Goal: Information Seeking & Learning: Learn about a topic

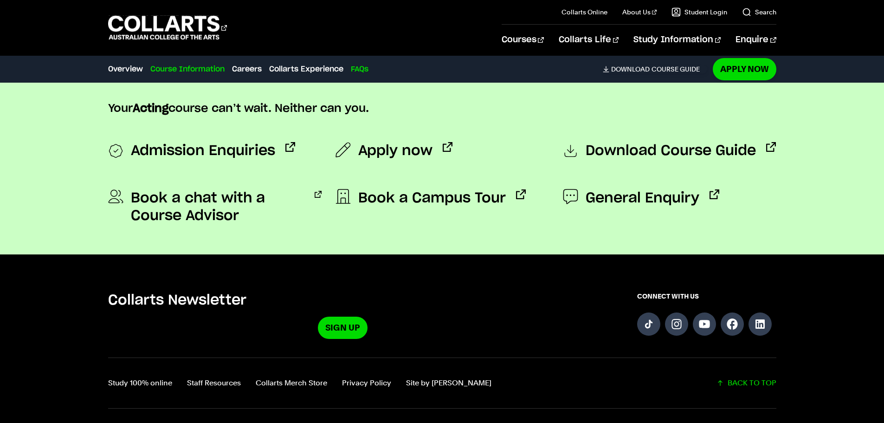
scroll to position [2922, 0]
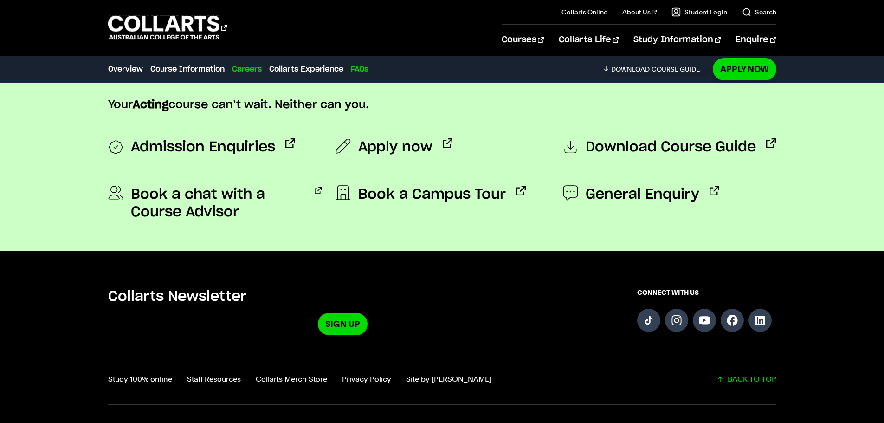
click at [249, 69] on link "Careers" at bounding box center [247, 69] width 30 height 11
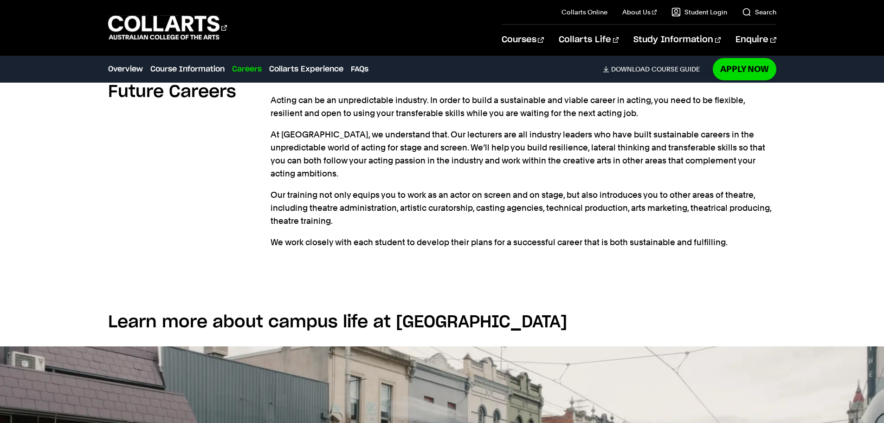
scroll to position [1254, 0]
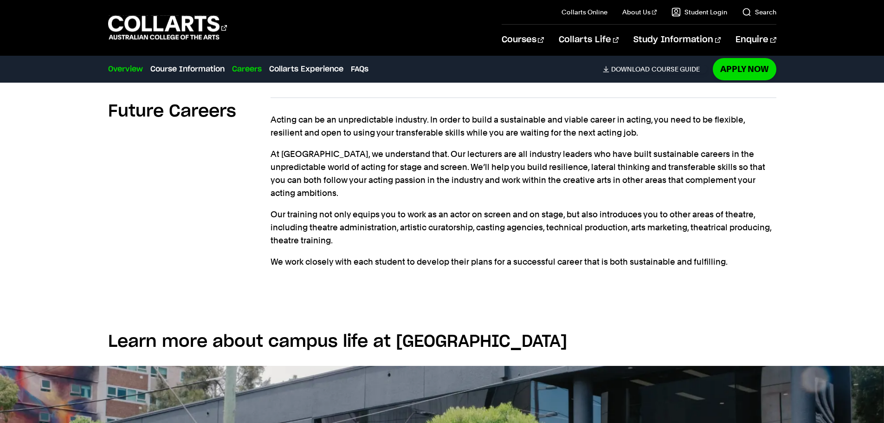
click at [128, 69] on link "Overview" at bounding box center [125, 69] width 35 height 11
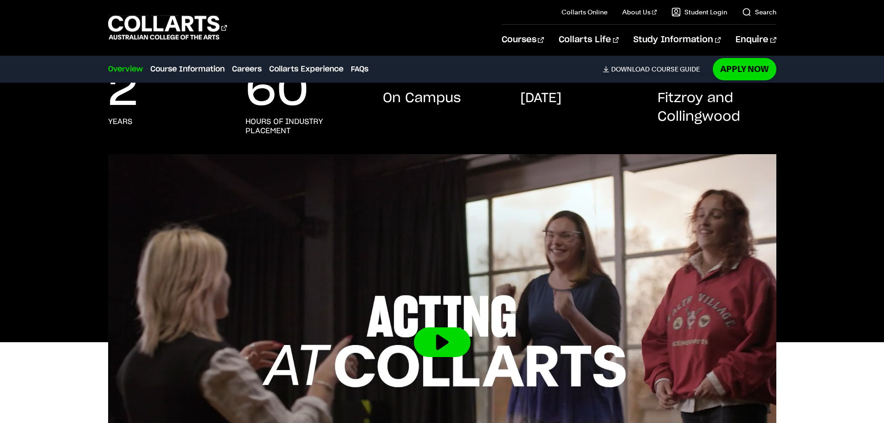
scroll to position [141, 0]
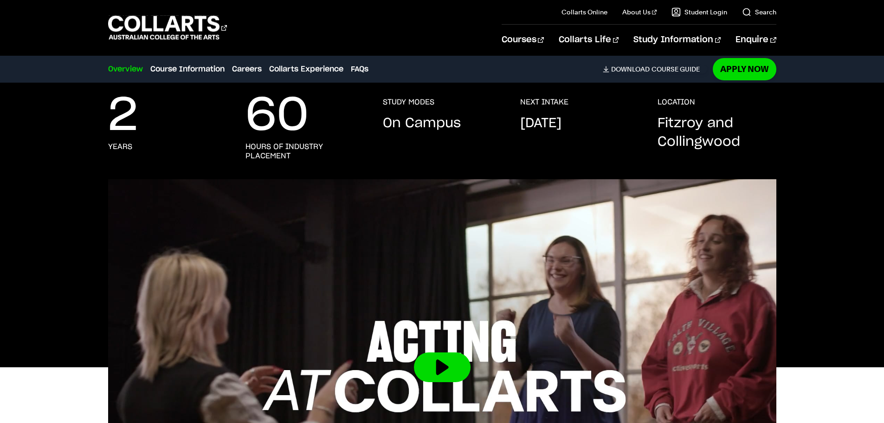
click at [183, 61] on div "Overview Overview Course Information Careers Collarts Experience FAQs Download …" at bounding box center [407, 69] width 599 height 26
click at [180, 66] on link "Course Information" at bounding box center [187, 69] width 74 height 11
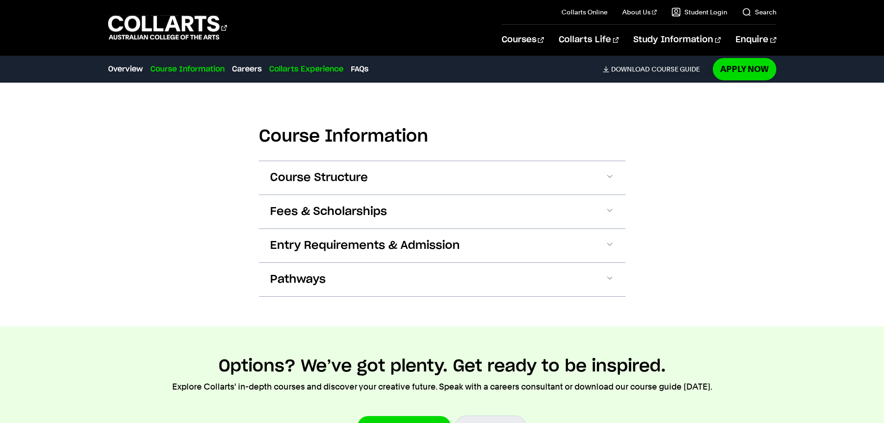
click at [287, 67] on link "Collarts Experience" at bounding box center [306, 69] width 74 height 11
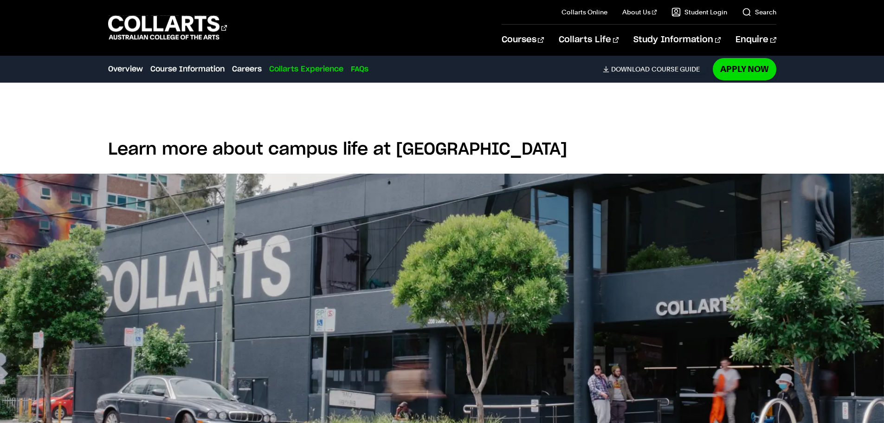
click at [353, 72] on link "FAQs" at bounding box center [360, 69] width 18 height 11
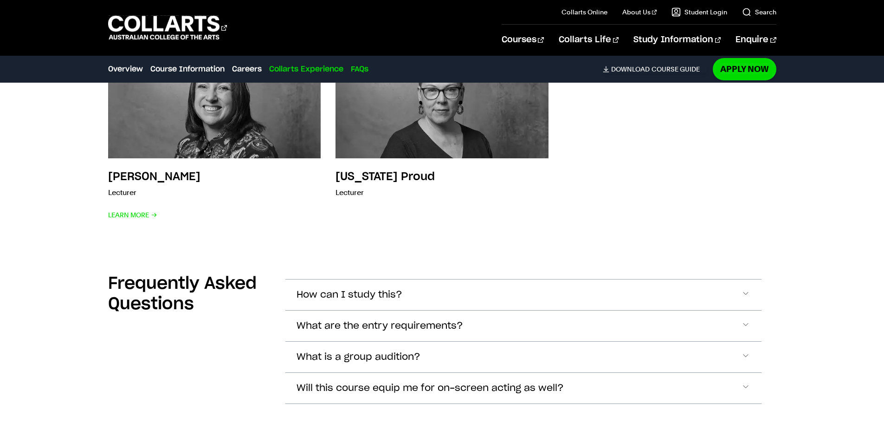
scroll to position [2723, 0]
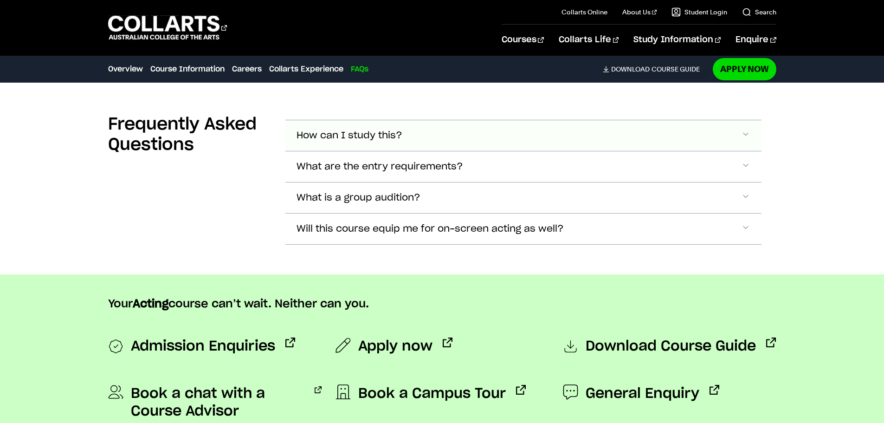
click at [305, 130] on span "How can I study this?" at bounding box center [349, 135] width 106 height 11
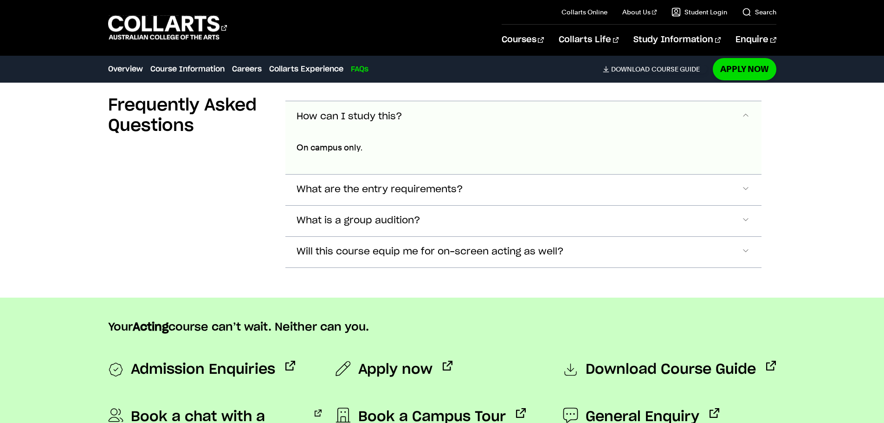
scroll to position [2747, 0]
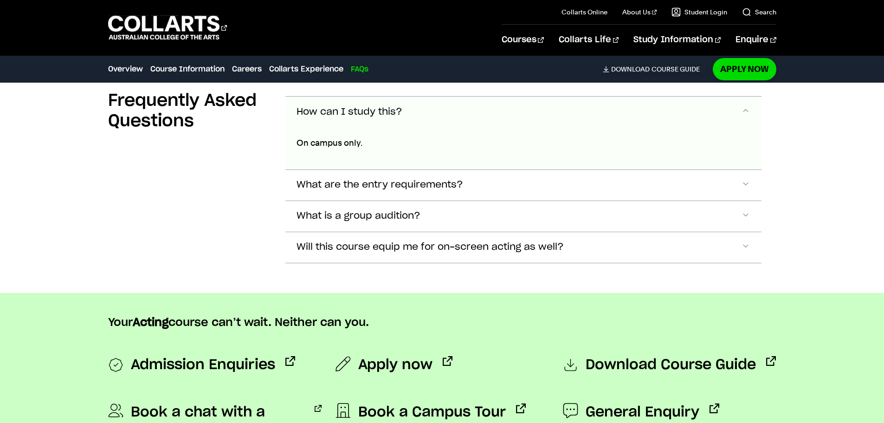
click at [315, 107] on span "How can I study this?" at bounding box center [349, 112] width 106 height 11
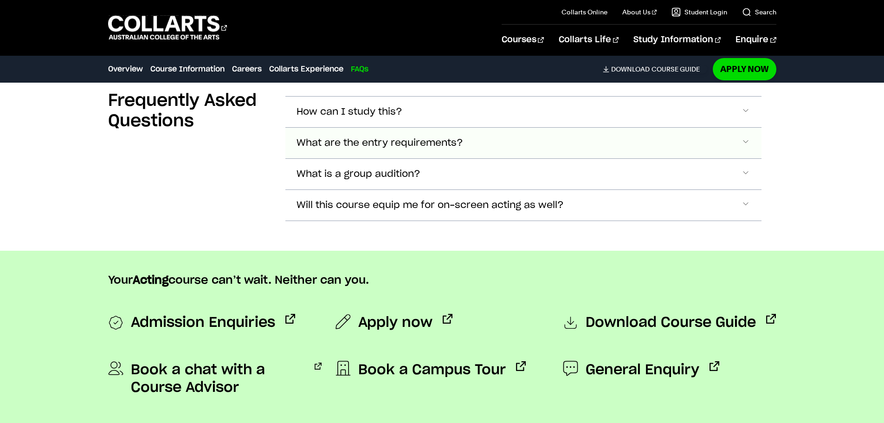
click at [308, 117] on span "What are the entry requirements?" at bounding box center [349, 112] width 106 height 11
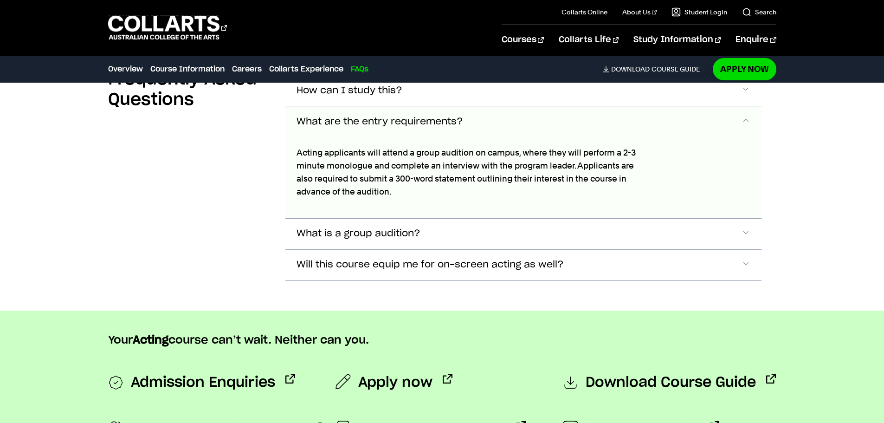
scroll to position [2778, 0]
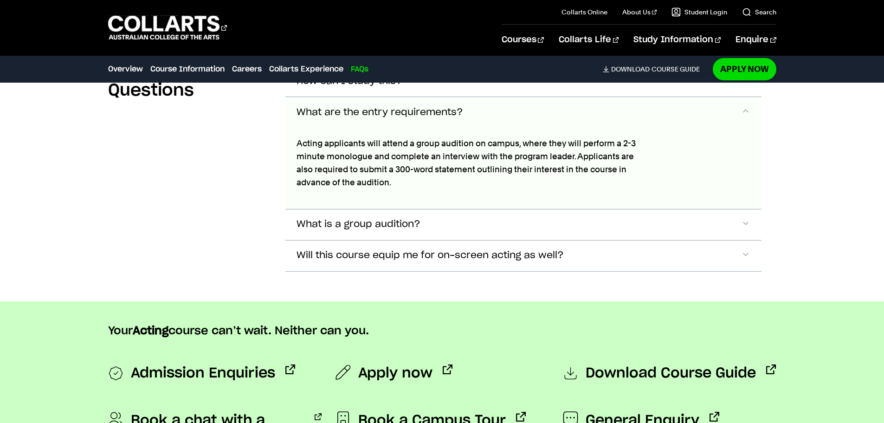
click at [315, 107] on span "What are the entry requirements?" at bounding box center [379, 112] width 167 height 11
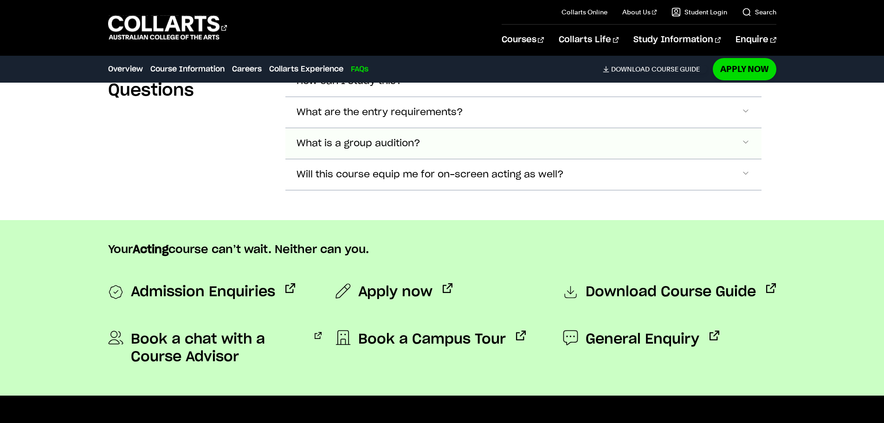
click at [313, 87] on span "What is a group audition?" at bounding box center [349, 81] width 106 height 11
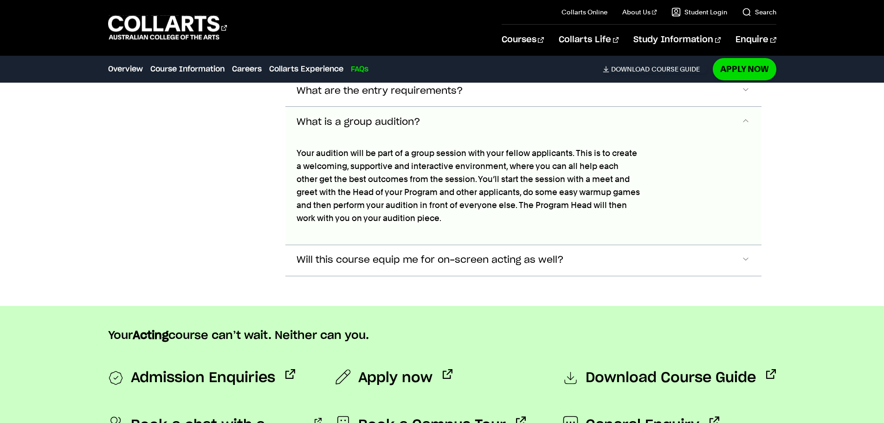
scroll to position [2808, 0]
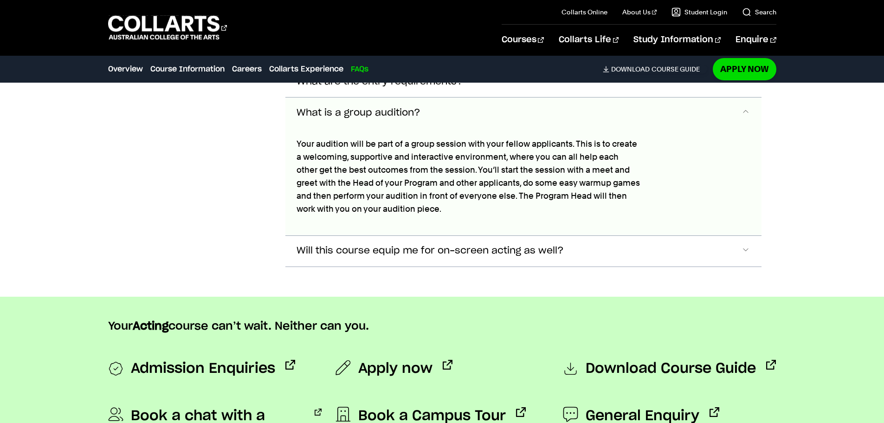
click at [317, 108] on span "What is a group audition?" at bounding box center [358, 113] width 124 height 11
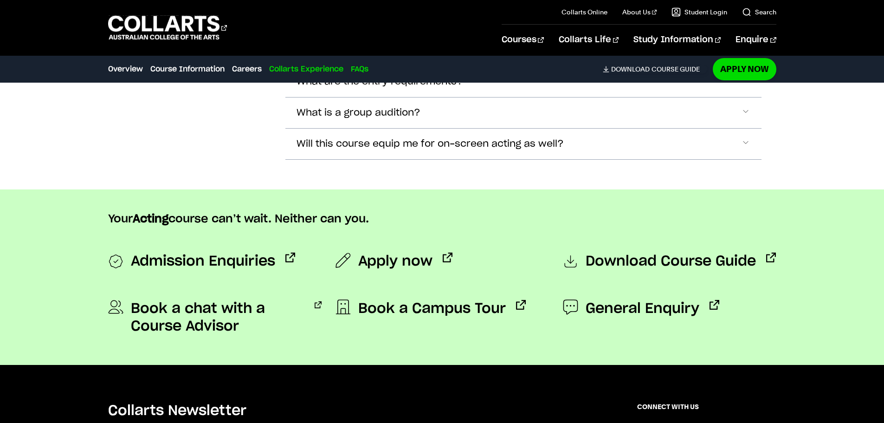
click at [298, 69] on link "Collarts Experience" at bounding box center [306, 69] width 74 height 11
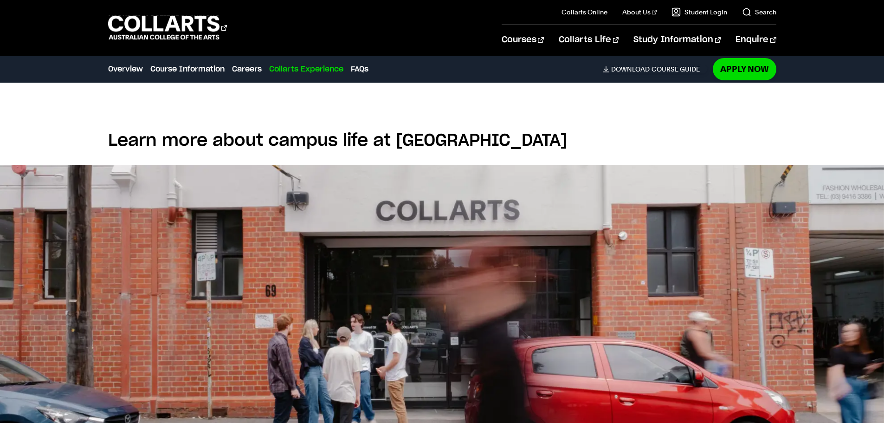
scroll to position [1446, 0]
